Goal: Task Accomplishment & Management: Manage account settings

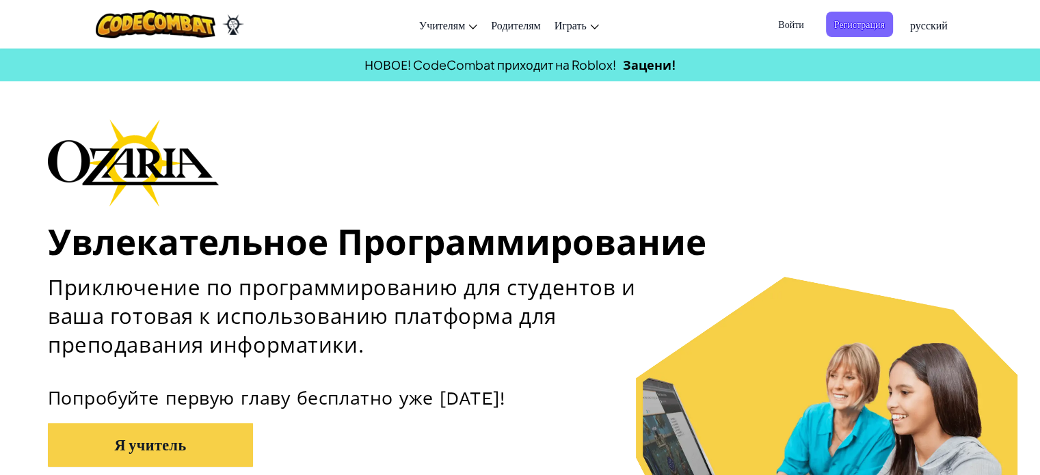
click at [791, 24] on span "Войти" at bounding box center [791, 24] width 42 height 25
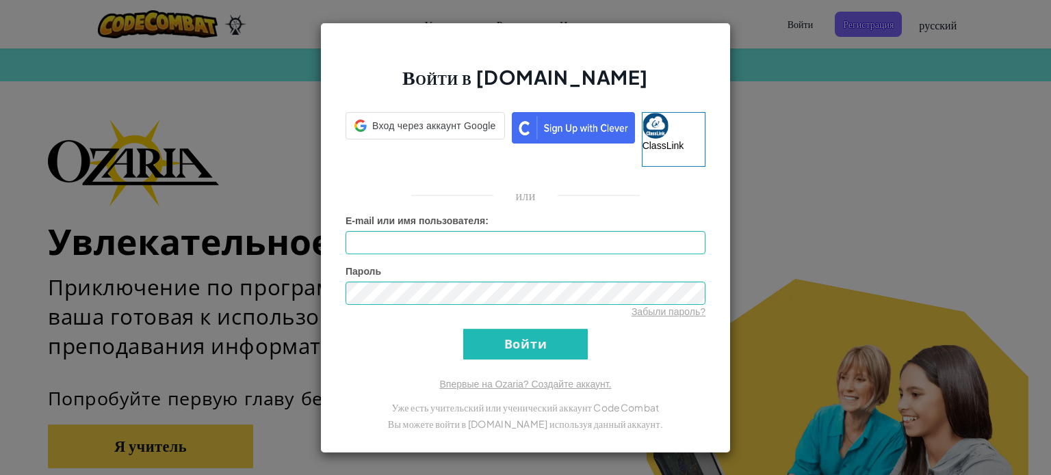
click at [465, 235] on input "E-mail или имя пользователя :" at bounding box center [525, 242] width 360 height 23
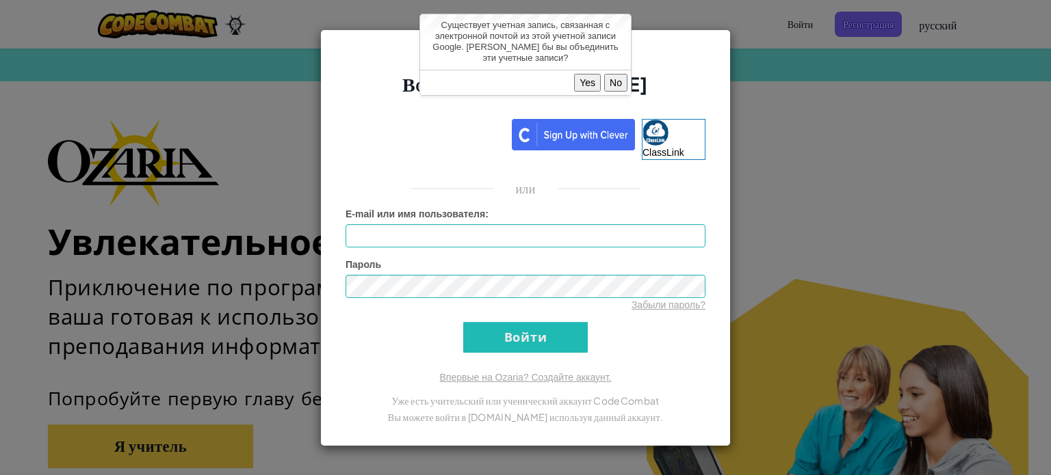
click at [588, 83] on button "Yes" at bounding box center [587, 83] width 27 height 18
